Goal: Find specific page/section: Find specific page/section

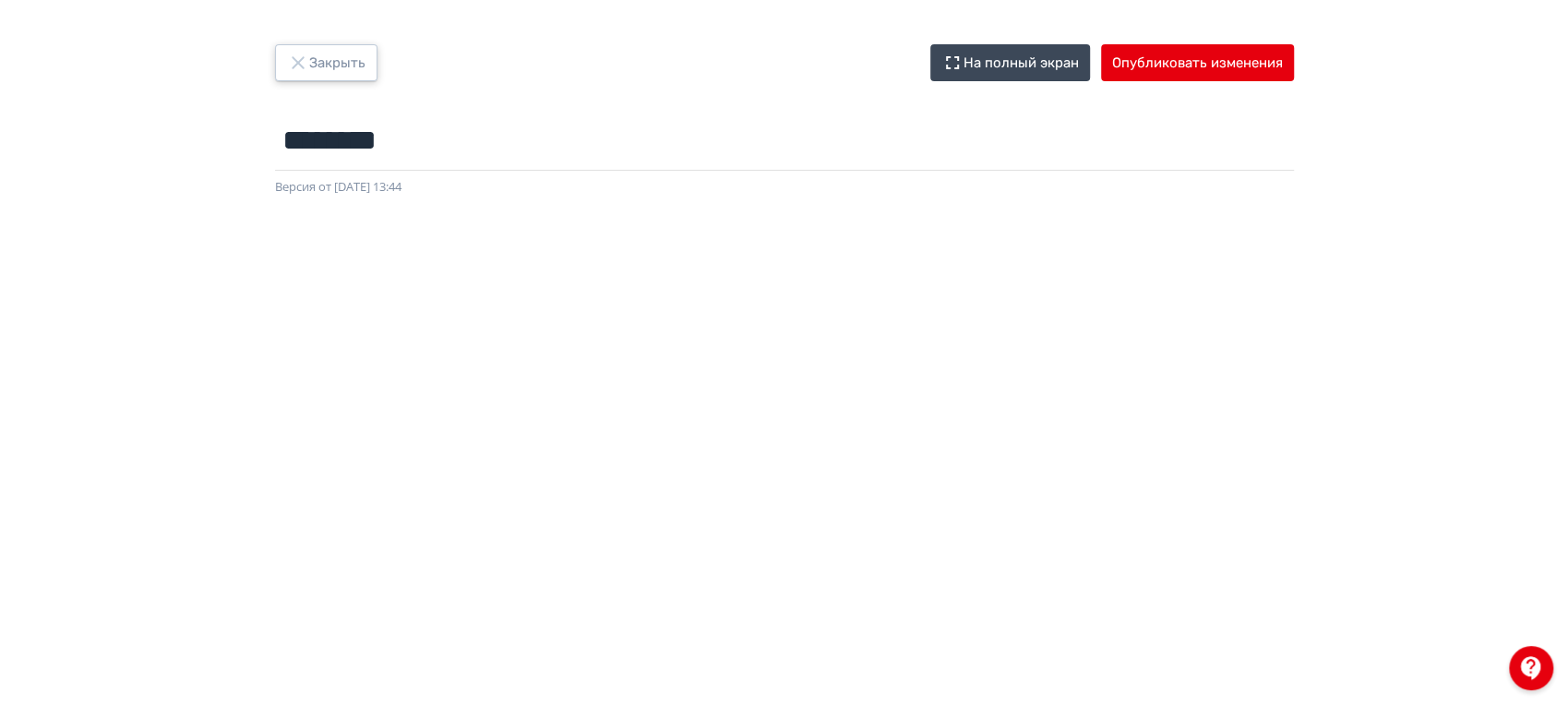
click at [340, 78] on button "Закрыть" at bounding box center [326, 63] width 102 height 37
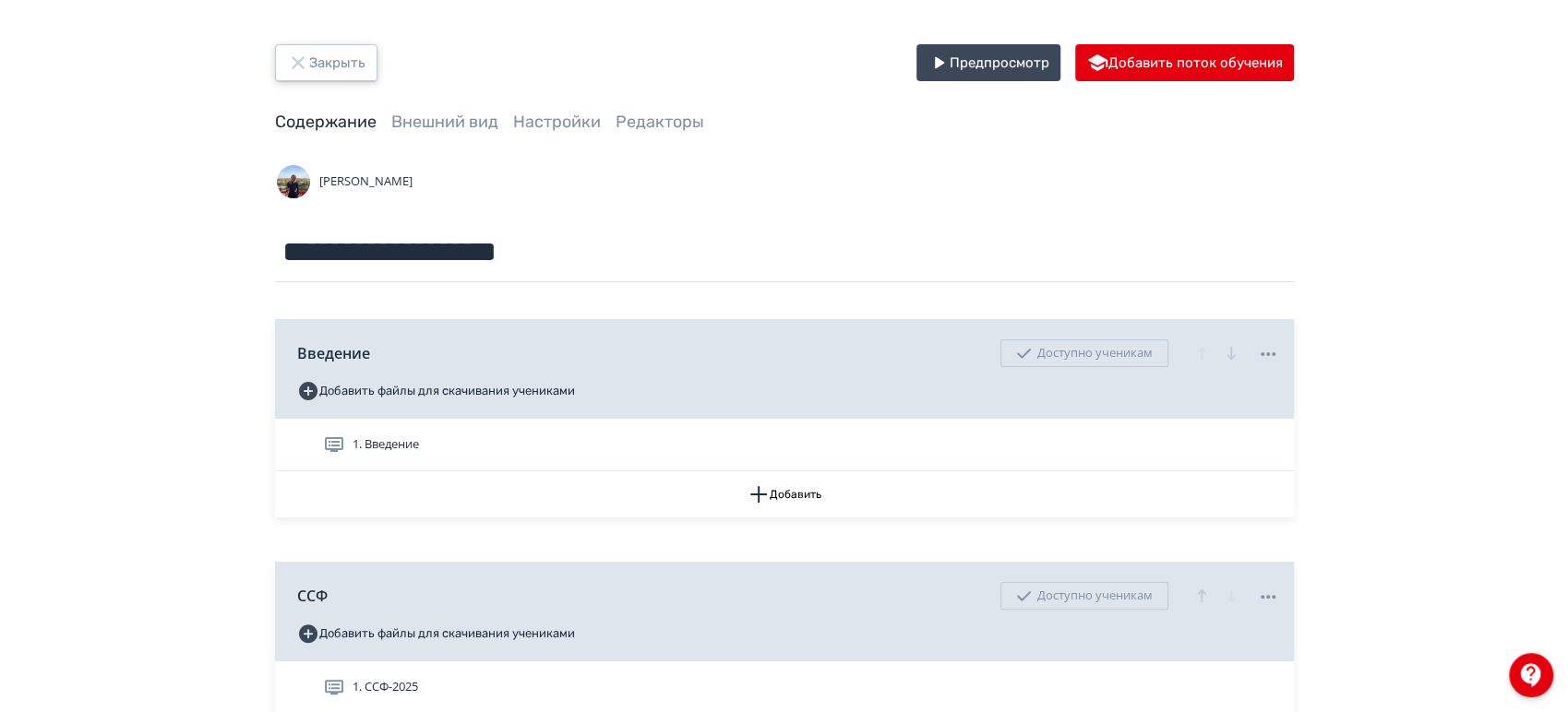
click at [360, 75] on button "Закрыть" at bounding box center [326, 62] width 102 height 37
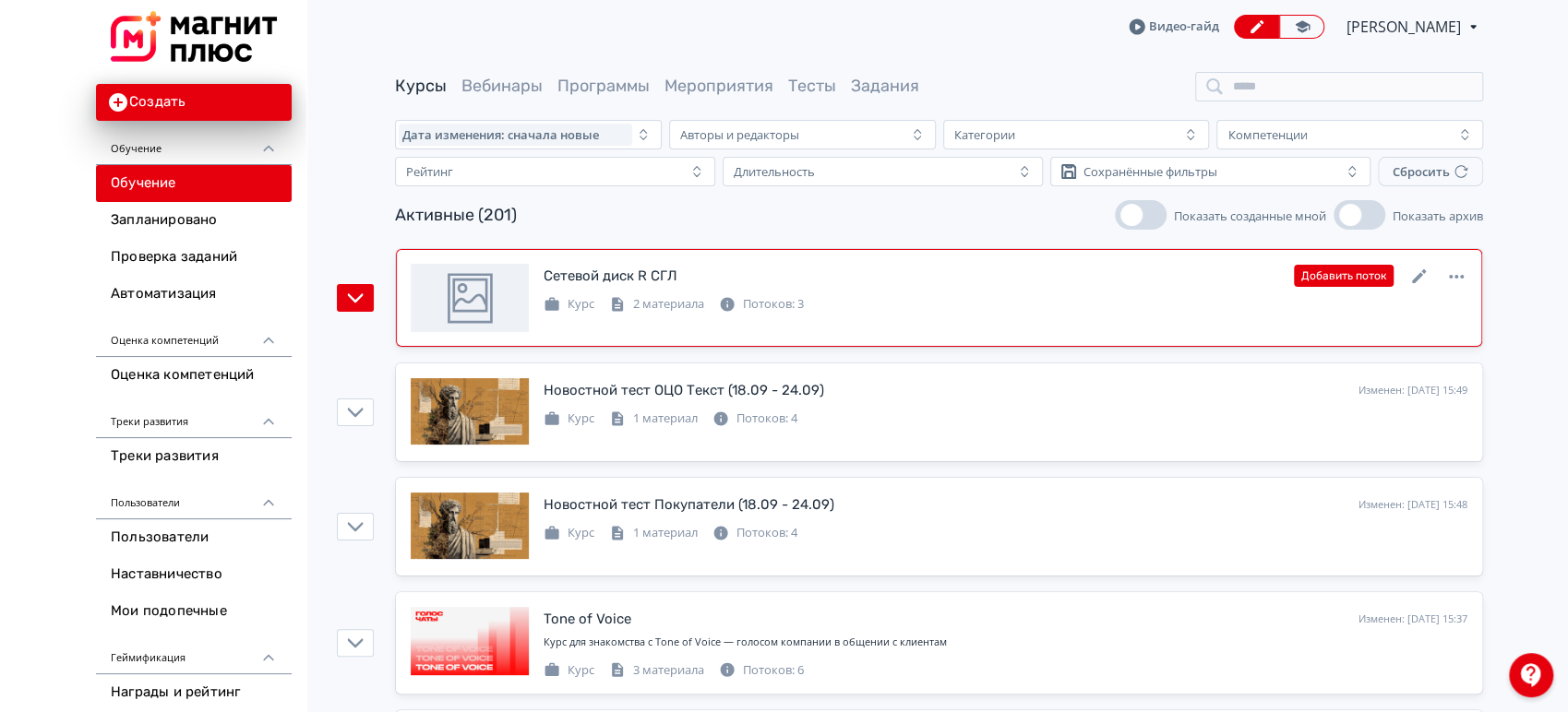
click at [985, 309] on div "Курс 2 материала Потоков: 3" at bounding box center [1005, 302] width 924 height 22
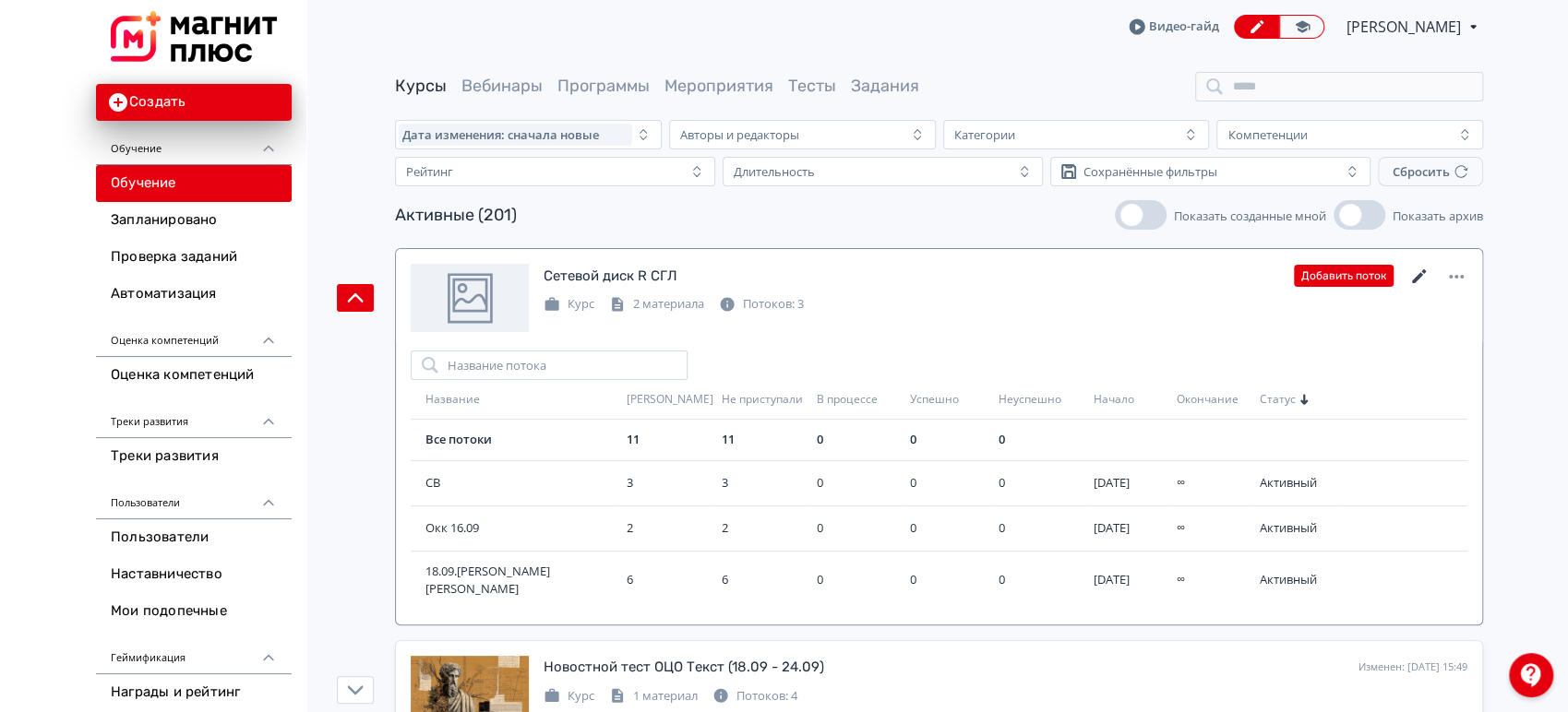
click at [1413, 282] on icon at bounding box center [1419, 276] width 14 height 14
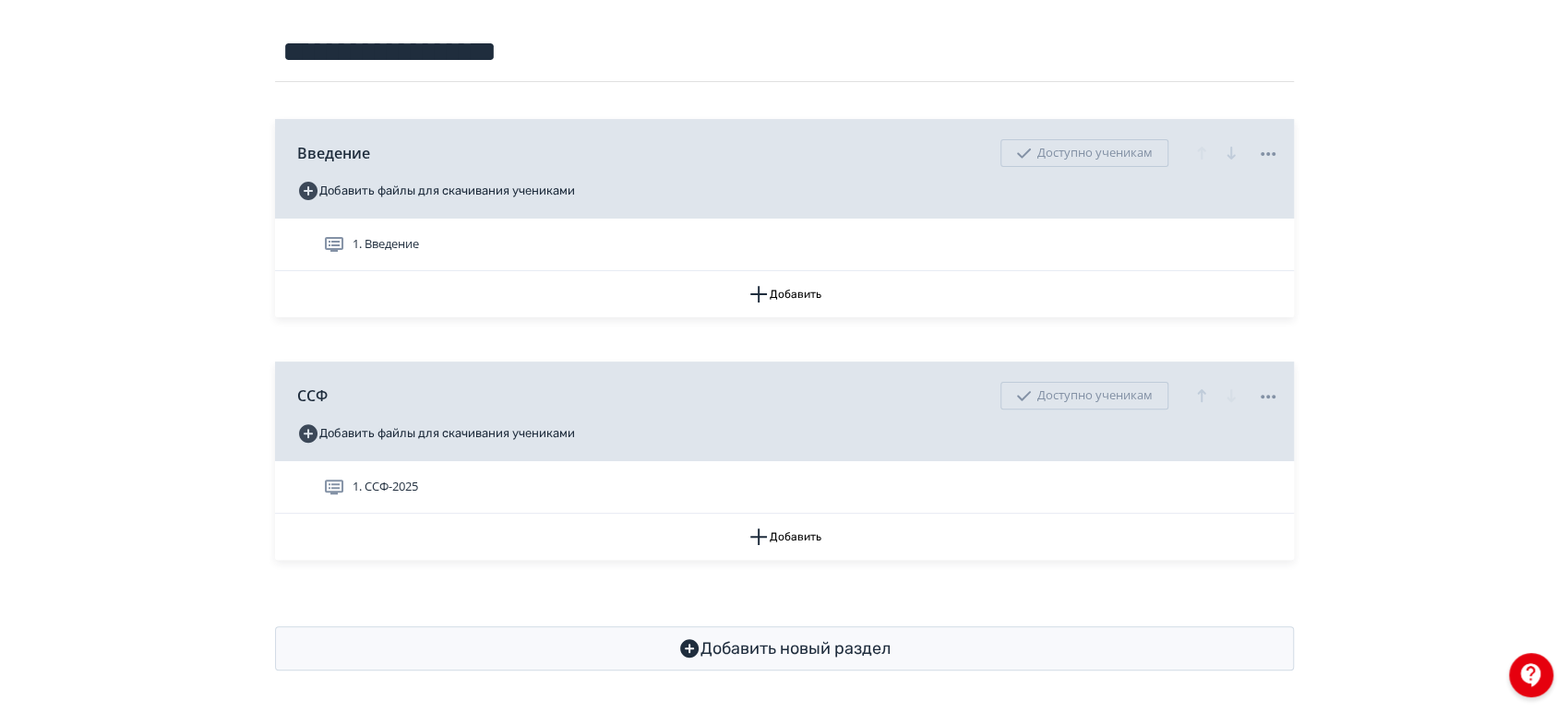
scroll to position [202, 0]
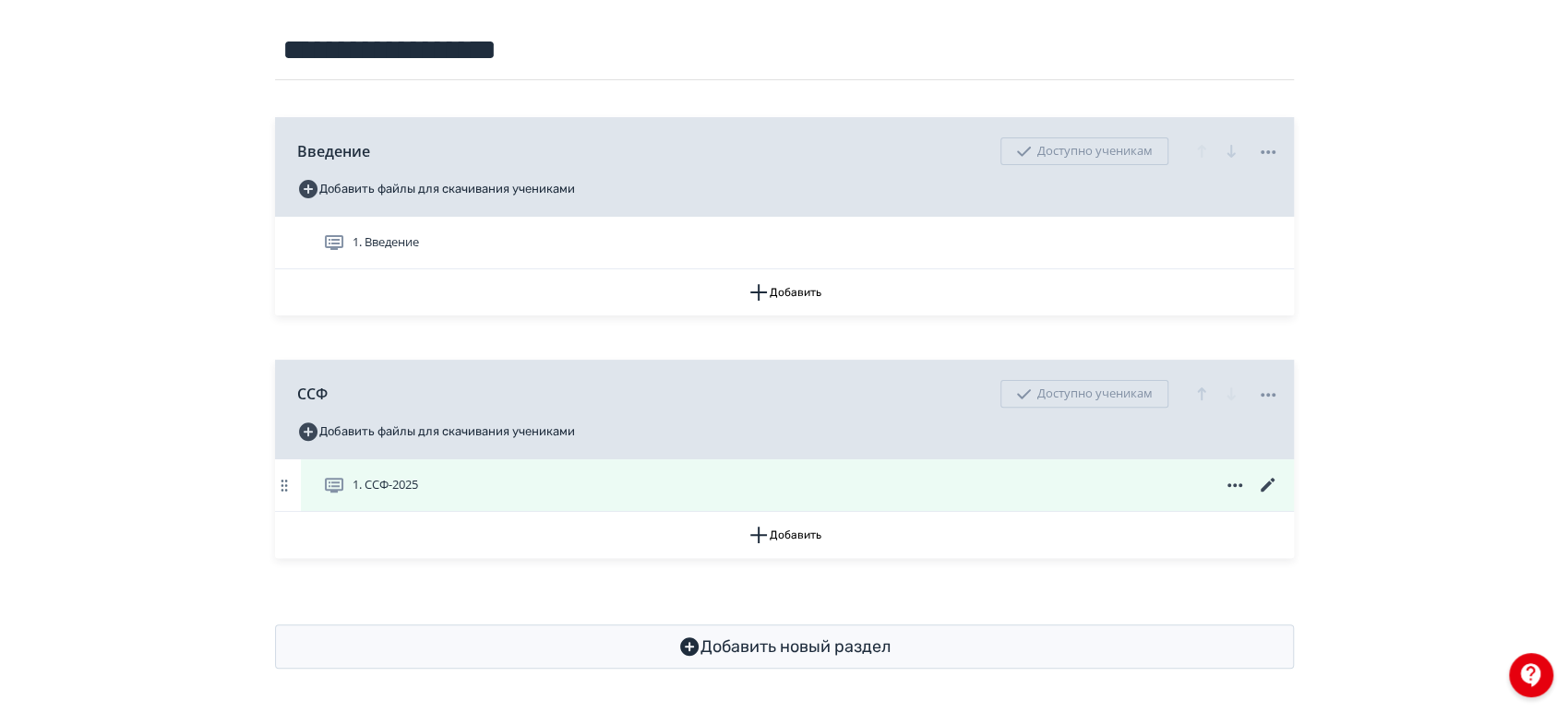
click at [1270, 478] on icon at bounding box center [1268, 485] width 22 height 22
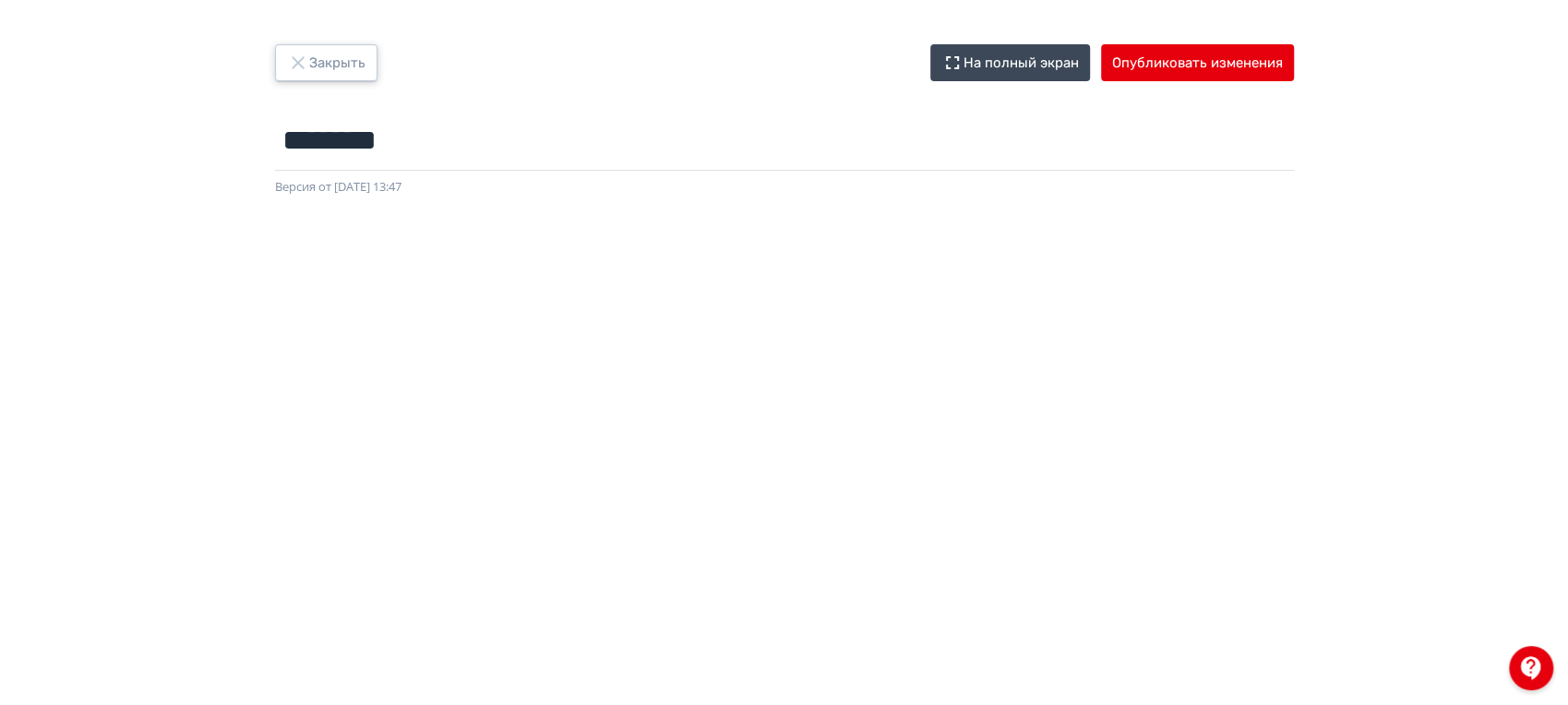
click at [302, 48] on button "Закрыть" at bounding box center [326, 63] width 102 height 37
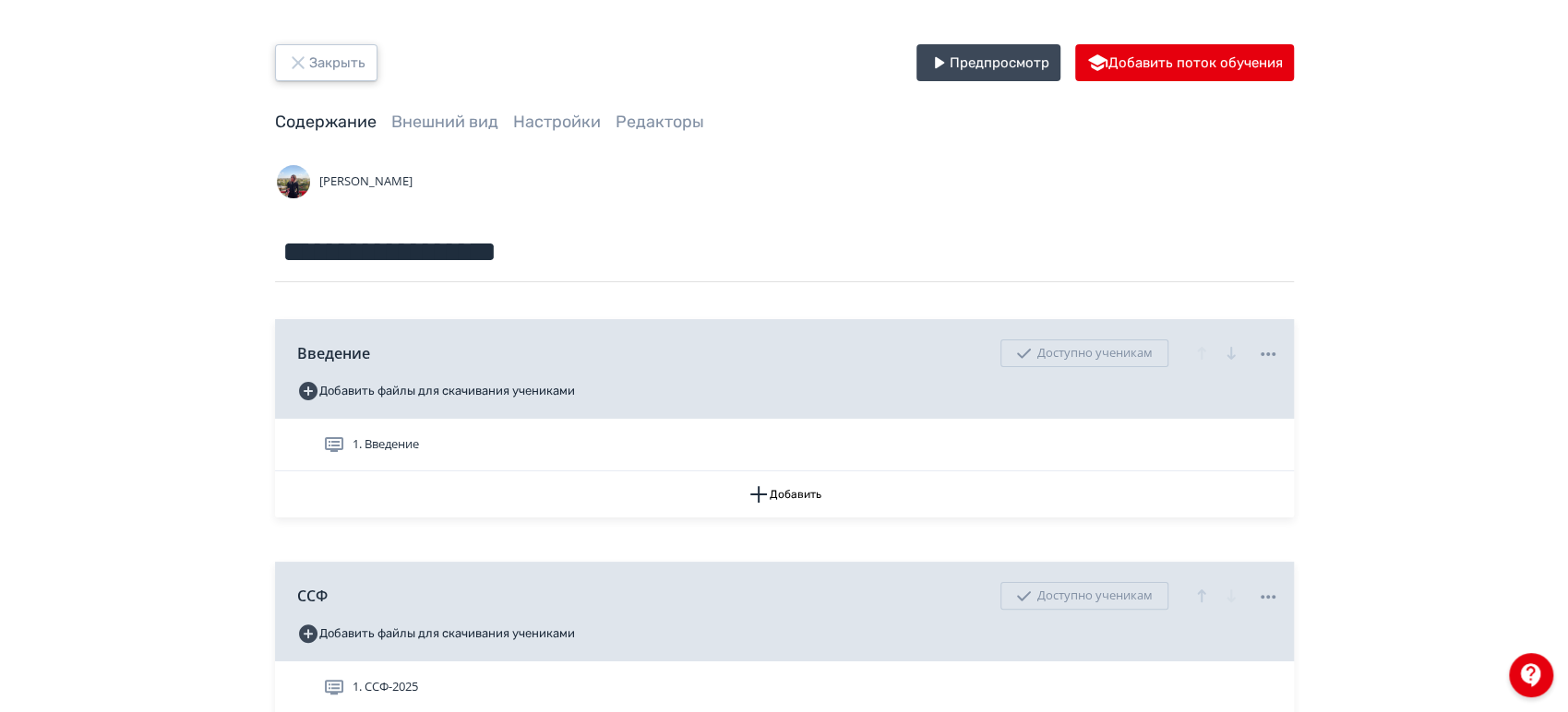
click at [340, 64] on button "Закрыть" at bounding box center [326, 62] width 102 height 37
